Goal: Task Accomplishment & Management: Manage account settings

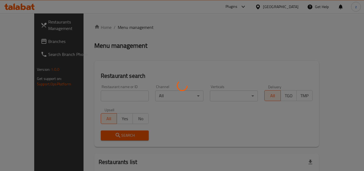
click at [277, 27] on div at bounding box center [182, 85] width 364 height 171
click at [290, 5] on div at bounding box center [182, 85] width 364 height 171
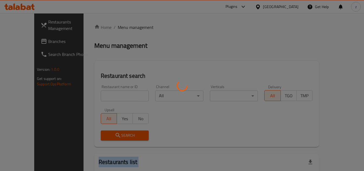
click at [290, 5] on div at bounding box center [182, 85] width 364 height 171
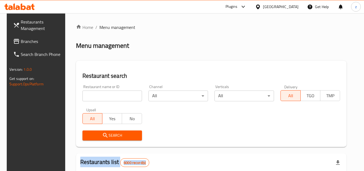
click at [290, 5] on div at bounding box center [182, 85] width 364 height 171
click at [290, 13] on div "​ Plugins [GEOGRAPHIC_DATA] Get Help z Restaurants Management Branches Search B…" at bounding box center [182, 91] width 364 height 157
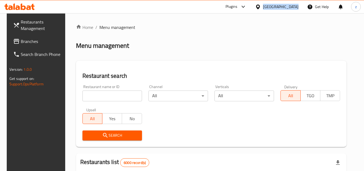
click at [290, 5] on div "[GEOGRAPHIC_DATA]" at bounding box center [281, 7] width 36 height 6
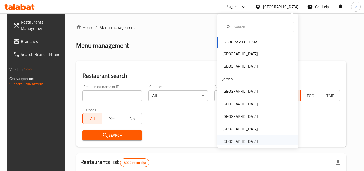
click at [228, 140] on div "[GEOGRAPHIC_DATA]" at bounding box center [240, 141] width 36 height 6
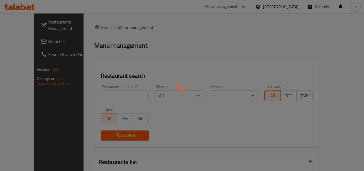
click at [175, 36] on div at bounding box center [182, 85] width 364 height 171
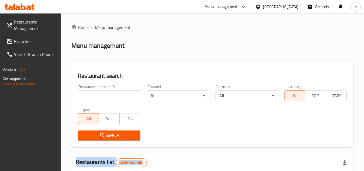
click at [27, 44] on span "Branches" at bounding box center [35, 41] width 43 height 6
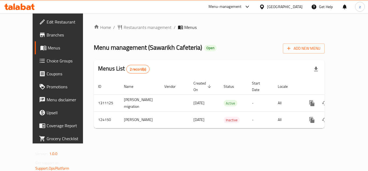
click at [47, 63] on span "Choice Groups" at bounding box center [68, 60] width 43 height 6
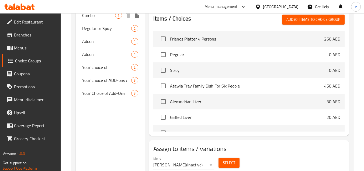
scroll to position [209, 0]
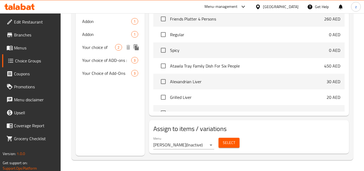
click at [102, 49] on span "Your choice of" at bounding box center [98, 47] width 33 height 6
type input "Your choice of"
type input "اختيارك من"
type input "1"
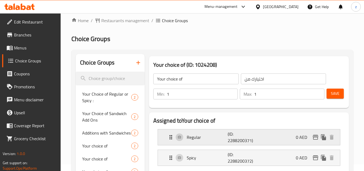
scroll to position [0, 0]
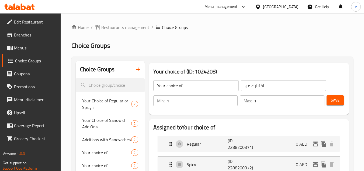
click at [279, 7] on div "[GEOGRAPHIC_DATA]" at bounding box center [281, 7] width 36 height 6
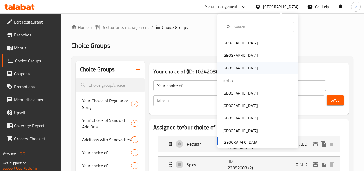
click at [230, 71] on div "[GEOGRAPHIC_DATA]" at bounding box center [258, 68] width 81 height 12
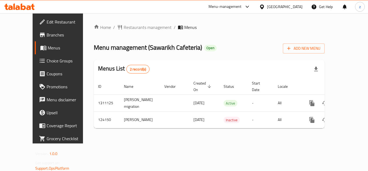
click at [47, 61] on span "Choice Groups" at bounding box center [68, 60] width 43 height 6
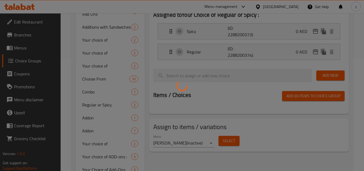
scroll to position [135, 0]
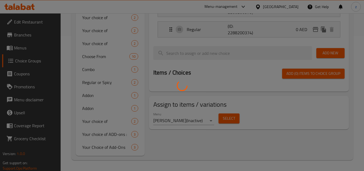
click at [101, 121] on div at bounding box center [182, 85] width 364 height 171
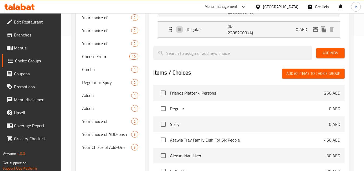
click at [112, 164] on div "Choice Groups Your Choice of Regular or Spicy : 2 Your Choice of Sandwich Add O…" at bounding box center [110, 78] width 69 height 304
click at [101, 122] on span "Your choice of" at bounding box center [98, 121] width 33 height 6
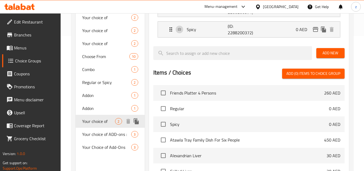
type input "Your choice of"
type input "اختيارك من"
type input "1"
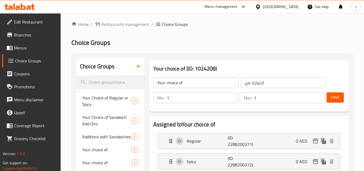
scroll to position [0, 0]
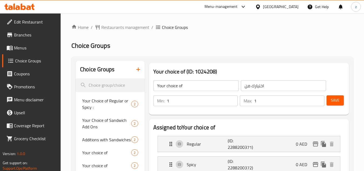
click at [345, 49] on h2 "Choice Groups" at bounding box center [212, 45] width 282 height 9
